Goal: Information Seeking & Learning: Learn about a topic

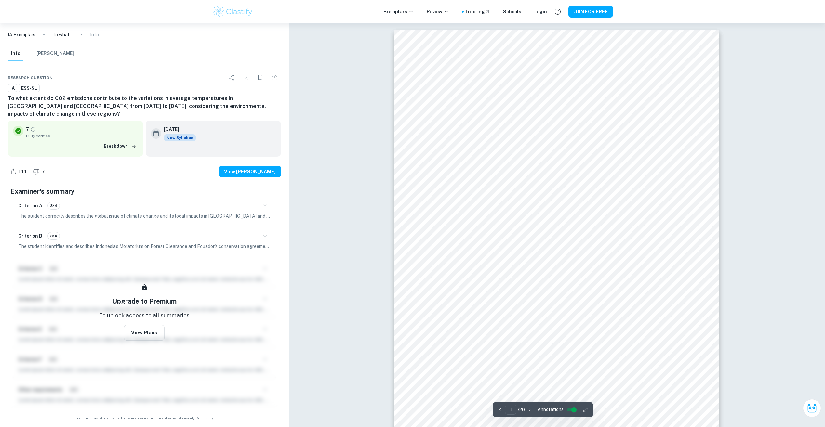
drag, startPoint x: 384, startPoint y: 240, endPoint x: 384, endPoint y: 46, distance: 194.2
click at [264, 202] on icon "button" at bounding box center [265, 206] width 8 height 8
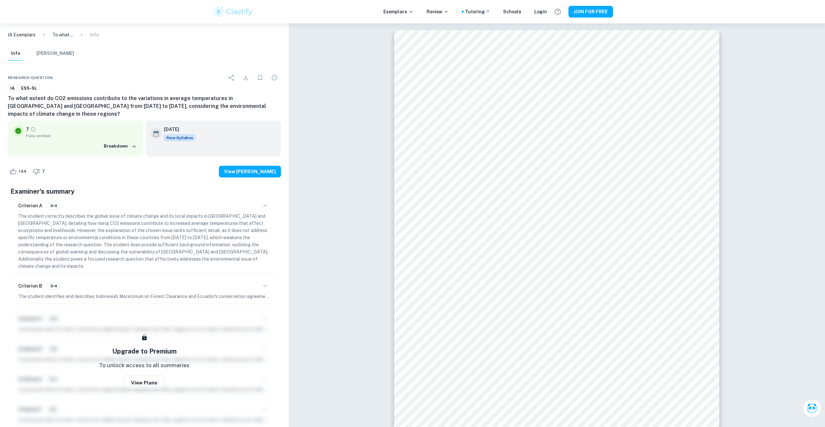
click at [264, 202] on icon "button" at bounding box center [265, 206] width 8 height 8
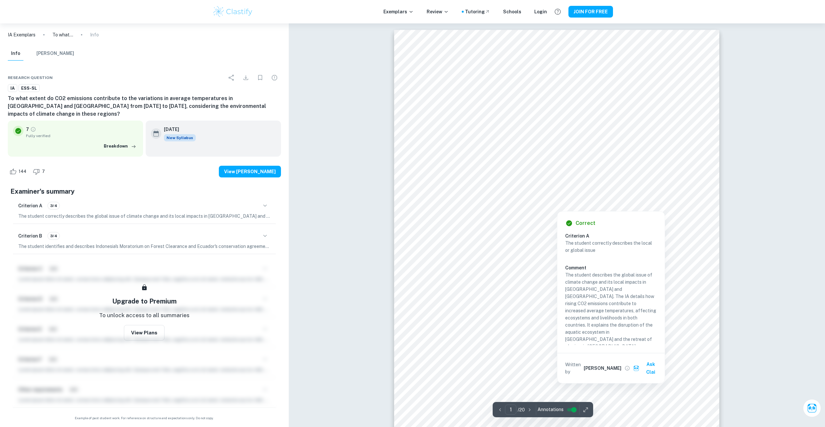
click at [528, 178] on div at bounding box center [608, 181] width 165 height 9
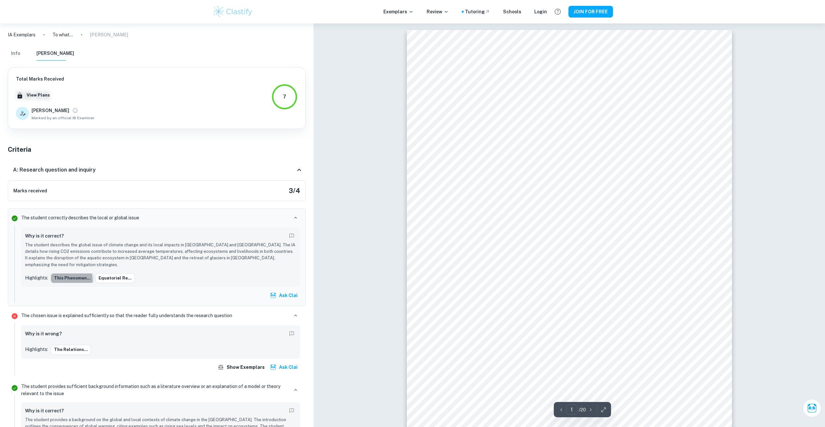
click at [67, 274] on button "This phenomen..." at bounding box center [72, 279] width 43 height 10
click at [108, 274] on button "Equatorial re..." at bounding box center [115, 279] width 40 height 10
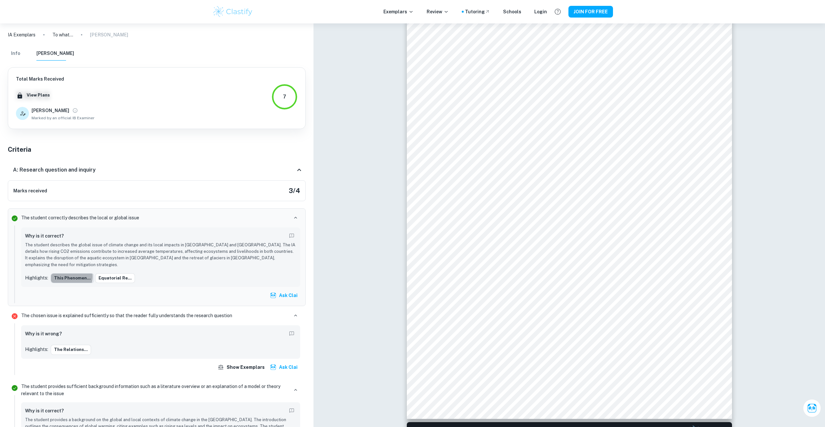
click at [70, 274] on button "This phenomen..." at bounding box center [72, 279] width 43 height 10
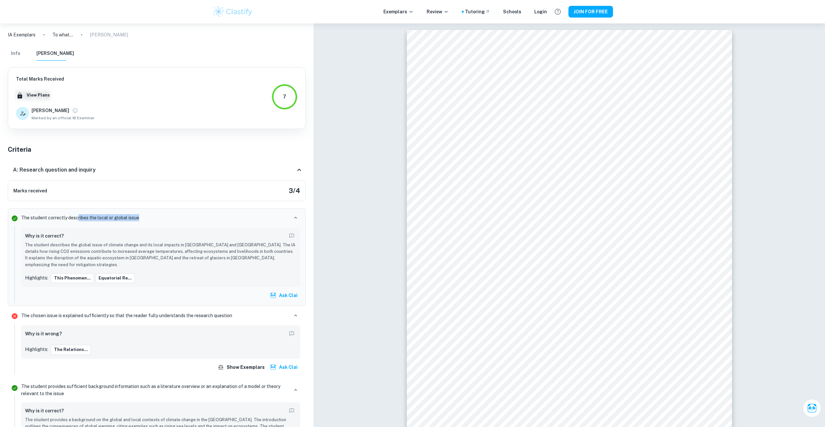
drag, startPoint x: 169, startPoint y: 220, endPoint x: 78, endPoint y: 213, distance: 91.7
click at [78, 213] on div "The student correctly describes the local or global issue Why is it correct? Th…" at bounding box center [161, 257] width 284 height 92
drag, startPoint x: 78, startPoint y: 213, endPoint x: 120, endPoint y: 222, distance: 43.6
click at [125, 223] on div "The student correctly describes the local or global issue Why is it correct? Th…" at bounding box center [161, 257] width 284 height 92
click at [107, 219] on p "The student correctly describes the local or global issue" at bounding box center [80, 217] width 118 height 7
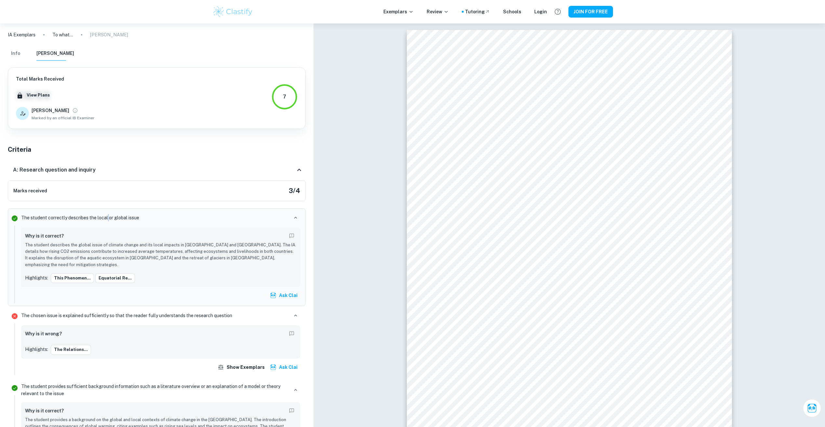
click at [107, 219] on p "The student correctly describes the local or global issue" at bounding box center [80, 217] width 118 height 7
copy div "The student correctly describes the local or global issue"
click at [161, 221] on div "The student correctly describes the local or global issue" at bounding box center [160, 217] width 279 height 9
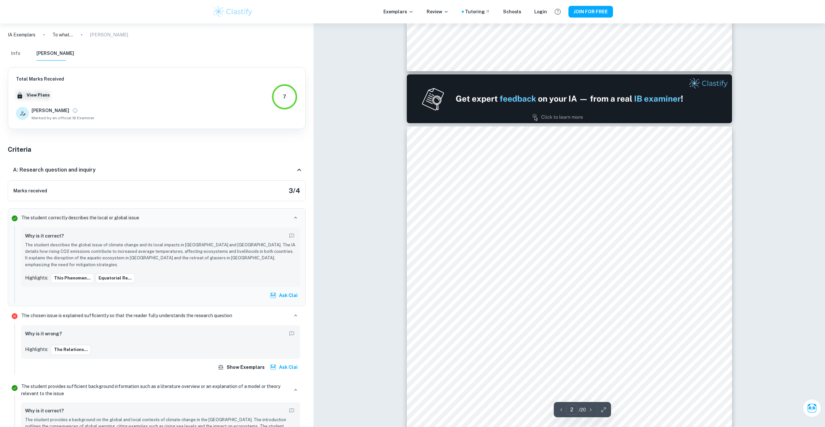
type input "1"
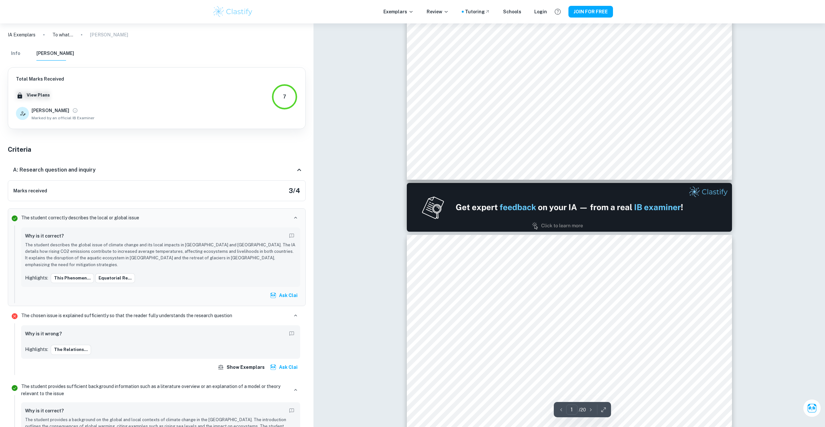
scroll to position [54, 0]
